Goal: Find specific page/section: Find specific page/section

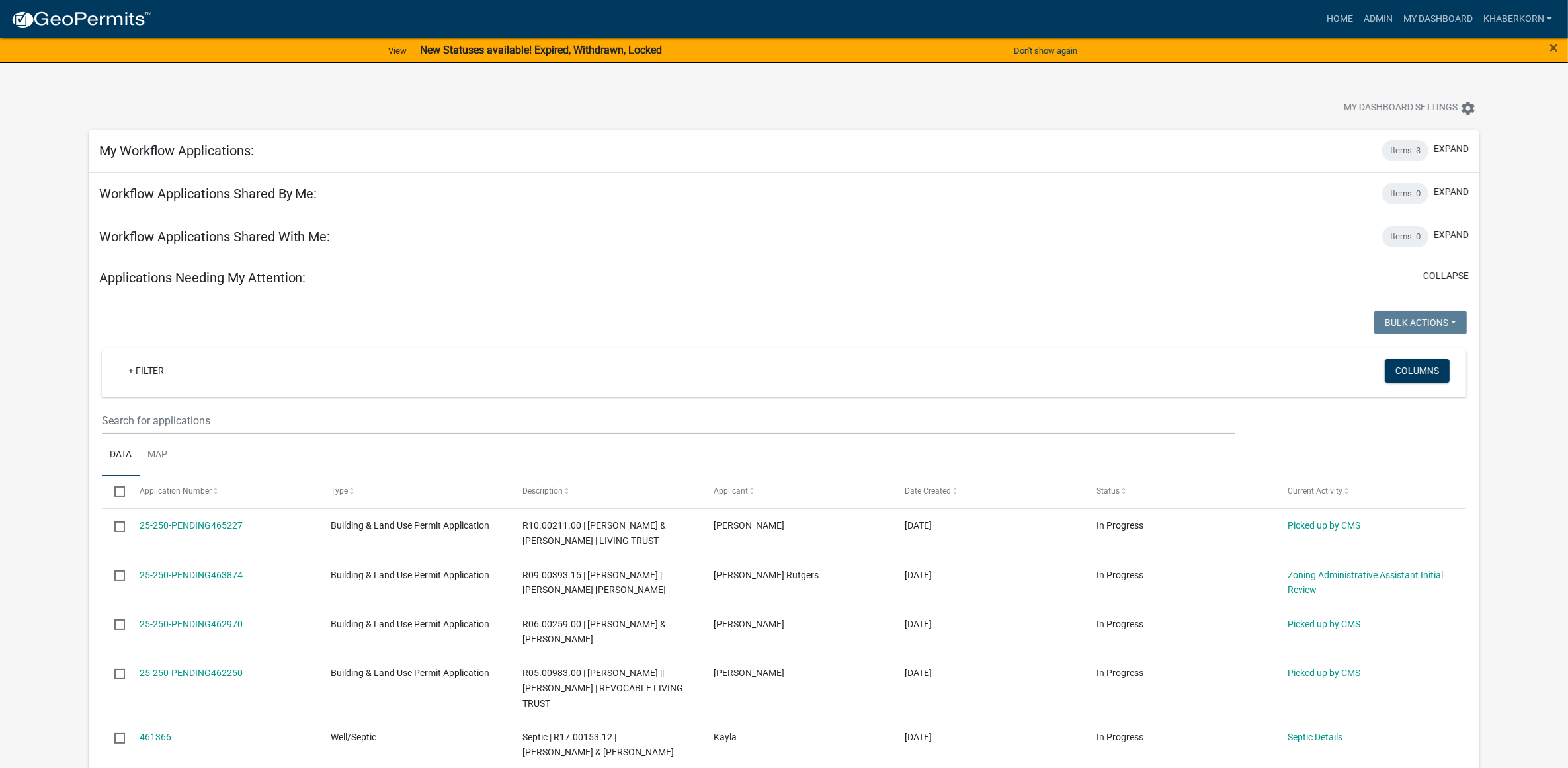
click at [1364, 4] on nav "more_horiz Home Admin My Dashboard khaberkorn Admin Account Logout" at bounding box center [784, 19] width 1568 height 39
click at [1371, 23] on link "Admin" at bounding box center [1378, 19] width 40 height 25
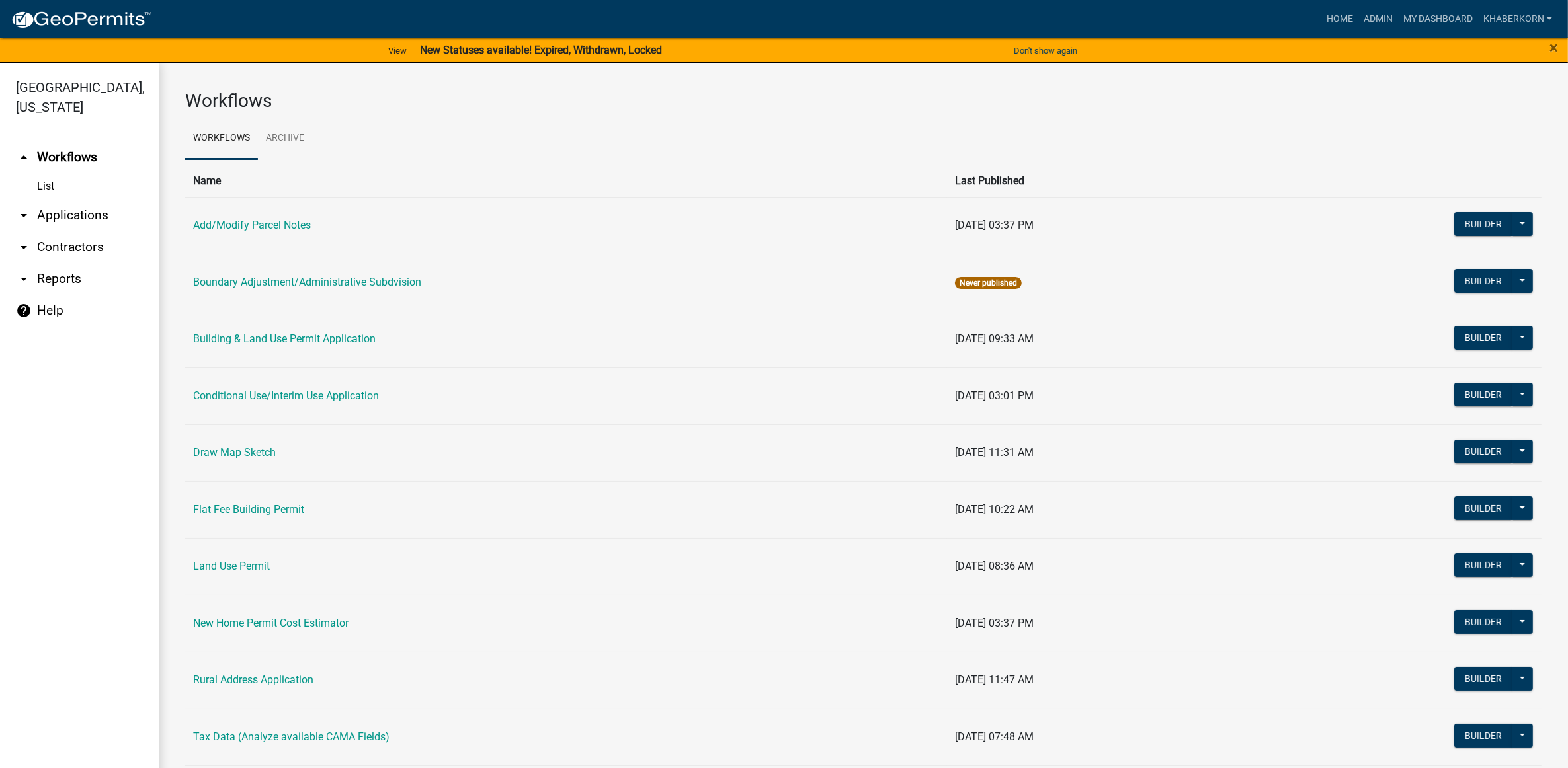
click at [232, 331] on td "Building & Land Use Permit Application" at bounding box center [566, 339] width 762 height 57
click at [232, 335] on link "Building & Land Use Permit Application" at bounding box center [284, 339] width 182 height 12
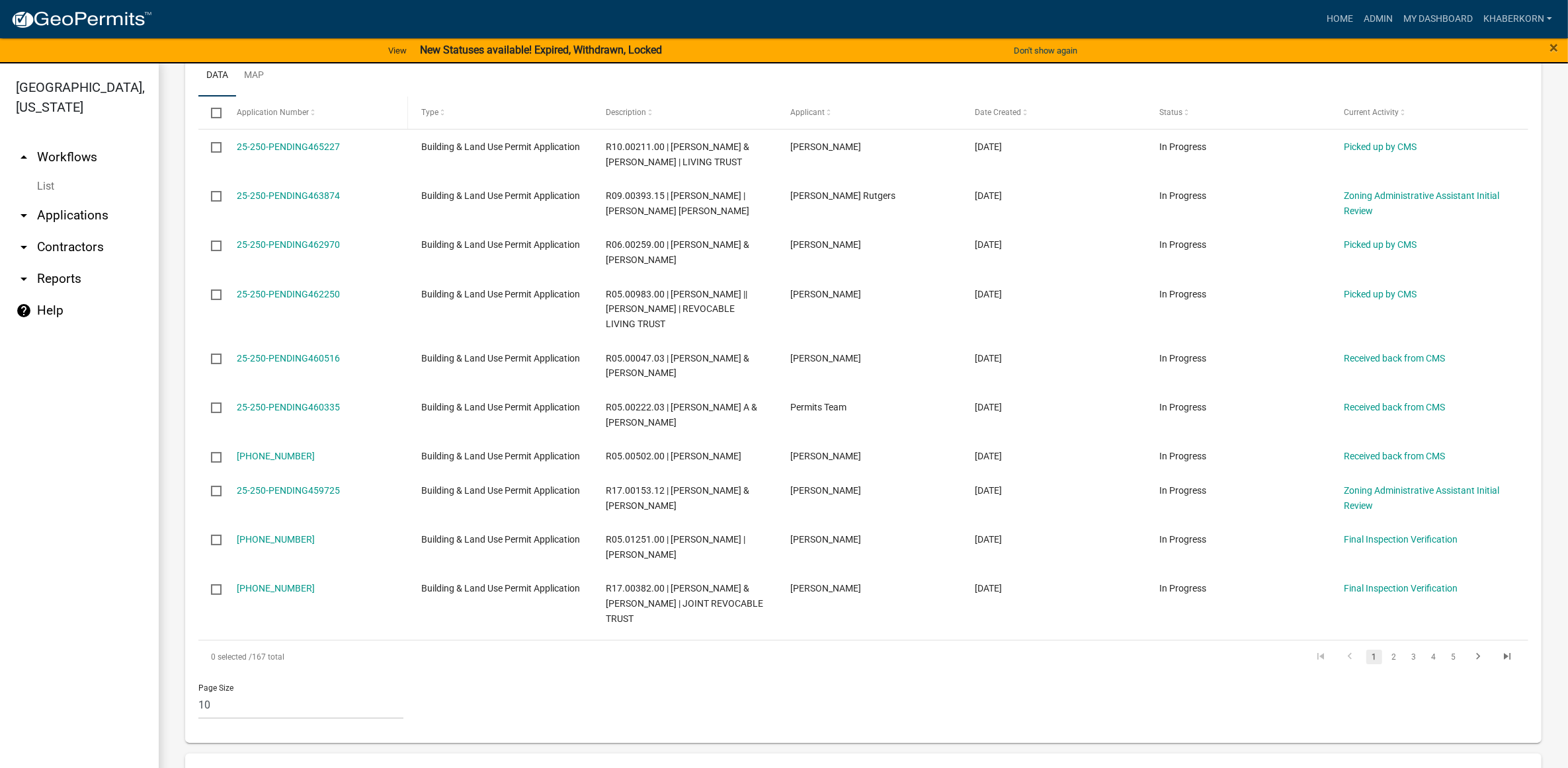
scroll to position [578, 0]
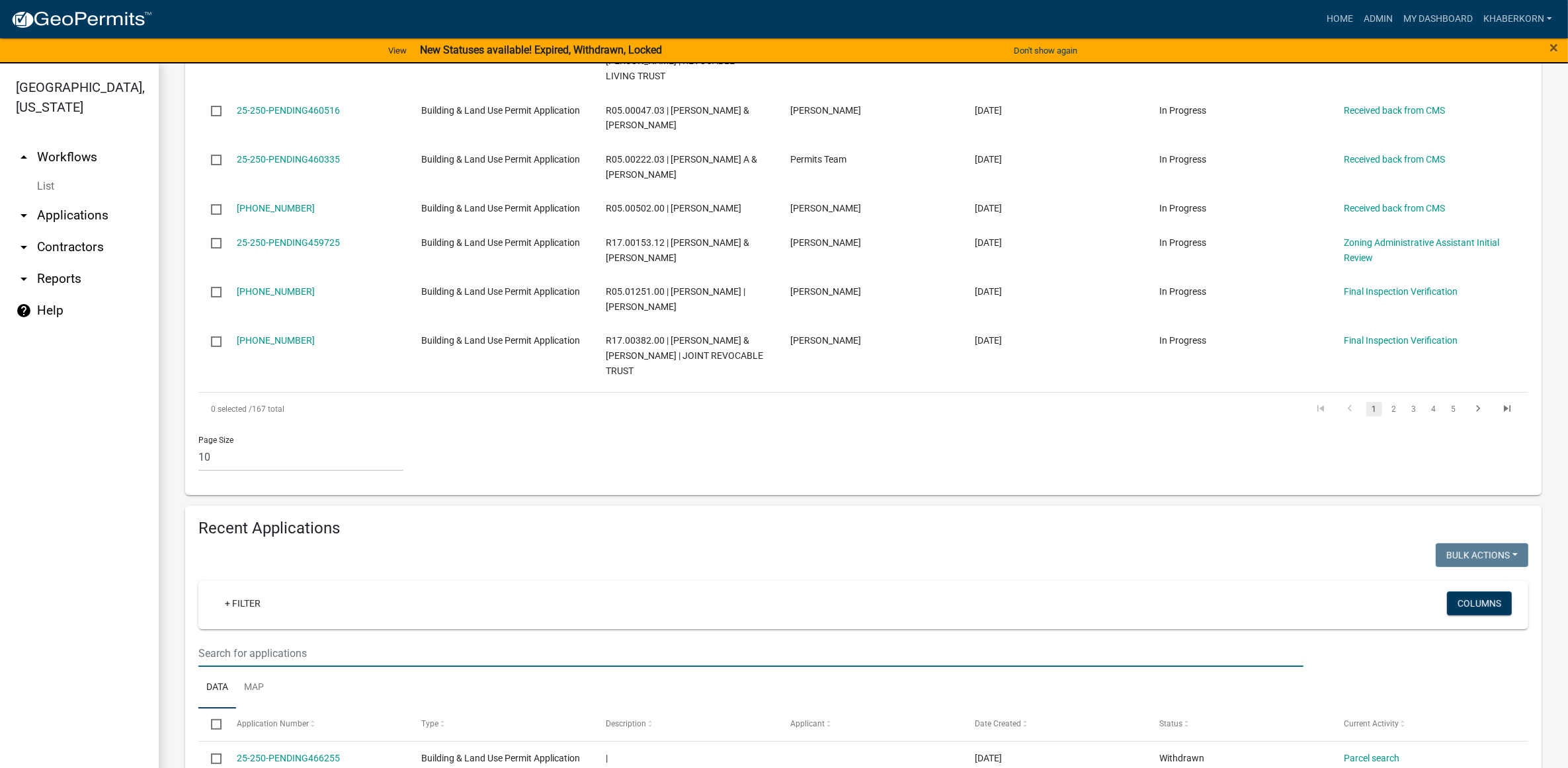
click at [278, 667] on input "text" at bounding box center [750, 653] width 1105 height 27
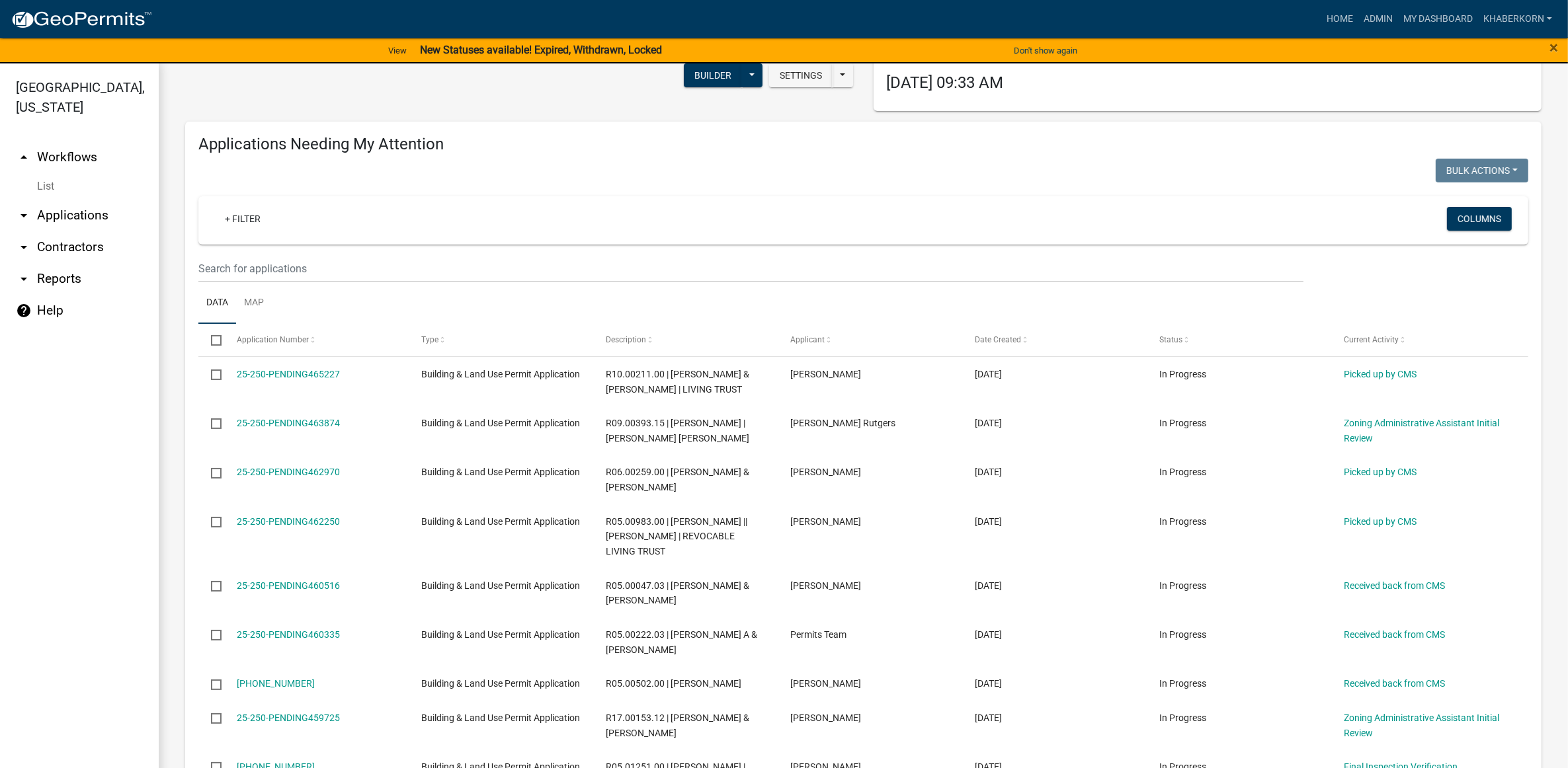
scroll to position [0, 0]
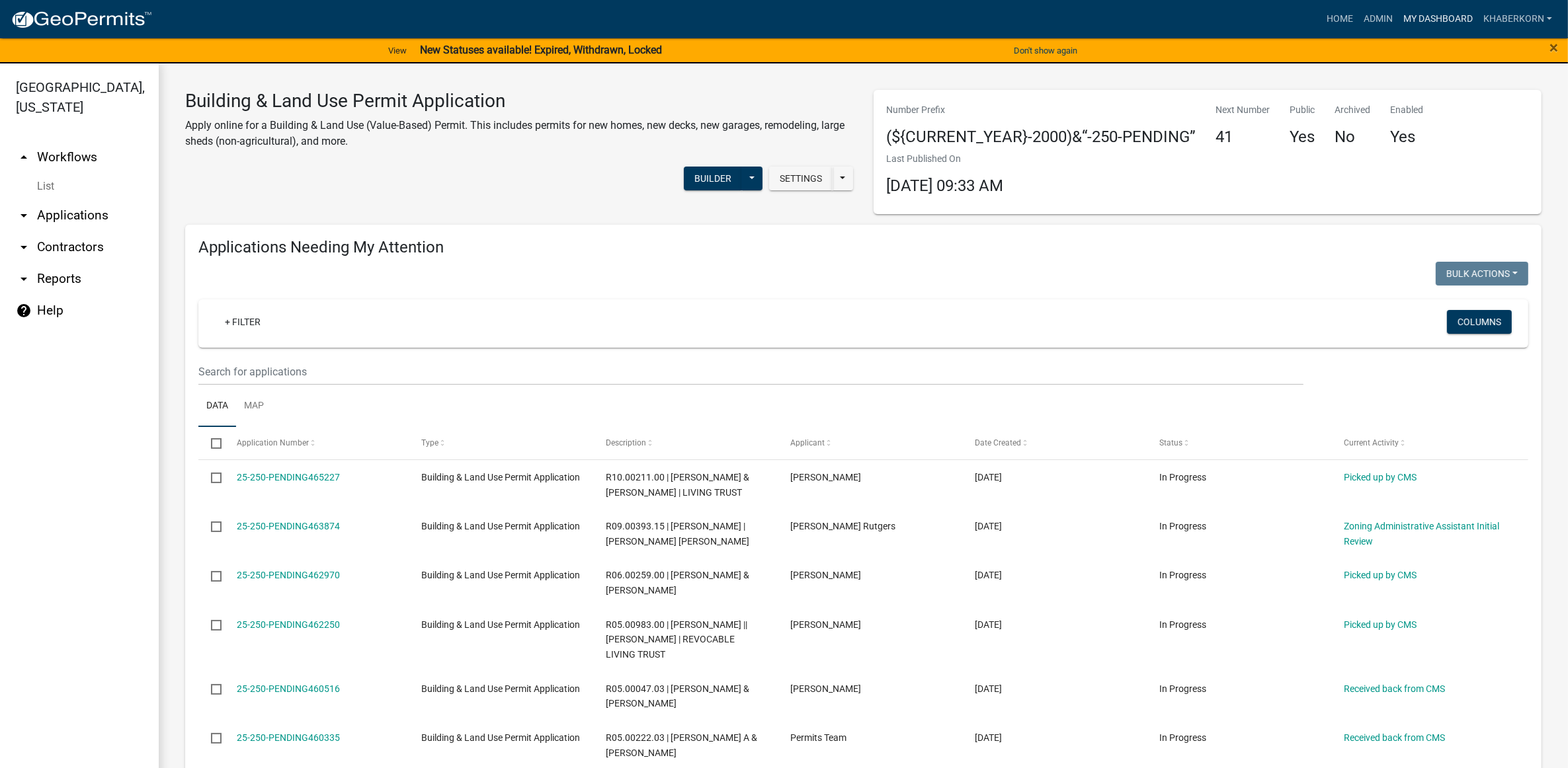
type input "R02.00283.00"
click at [1425, 19] on link "My Dashboard" at bounding box center [1438, 19] width 80 height 25
